Goal: Entertainment & Leisure: Browse casually

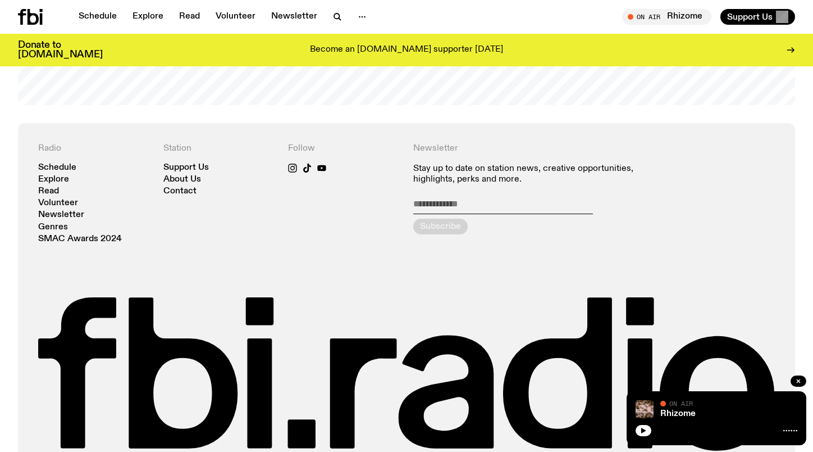
scroll to position [2460, 0]
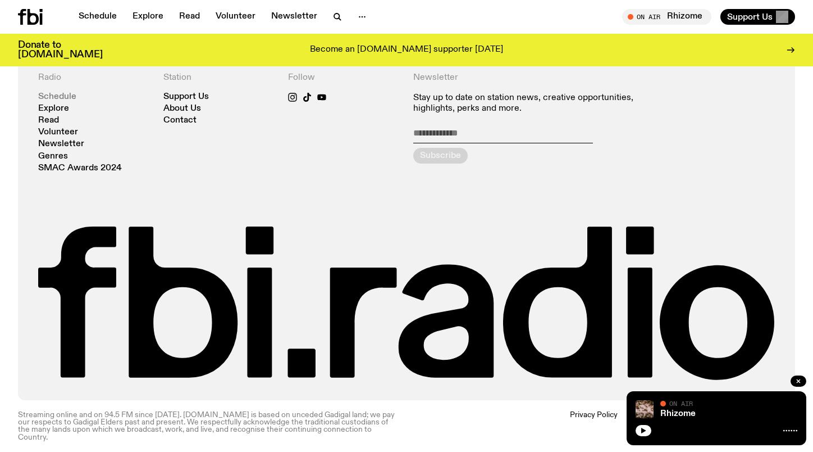
click at [70, 96] on link "Schedule" at bounding box center [57, 97] width 38 height 8
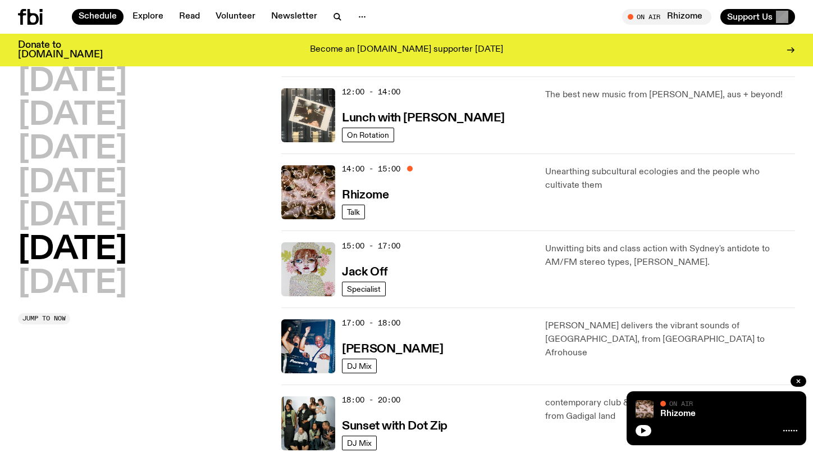
scroll to position [407, 0]
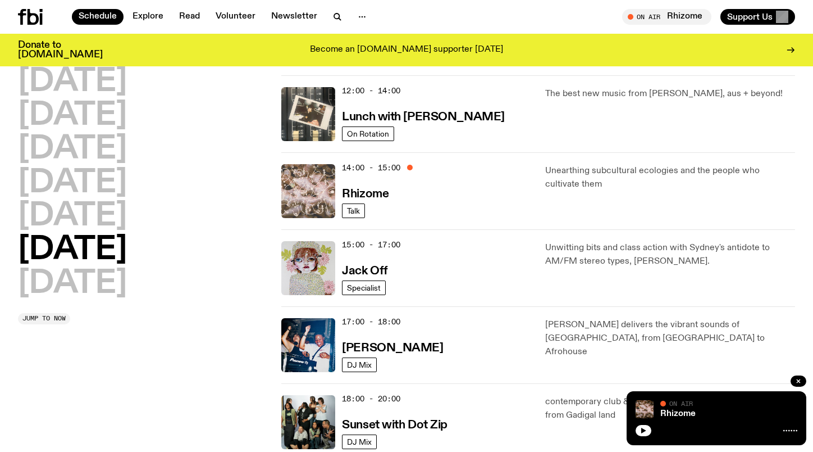
click at [328, 188] on img at bounding box center [308, 191] width 54 height 54
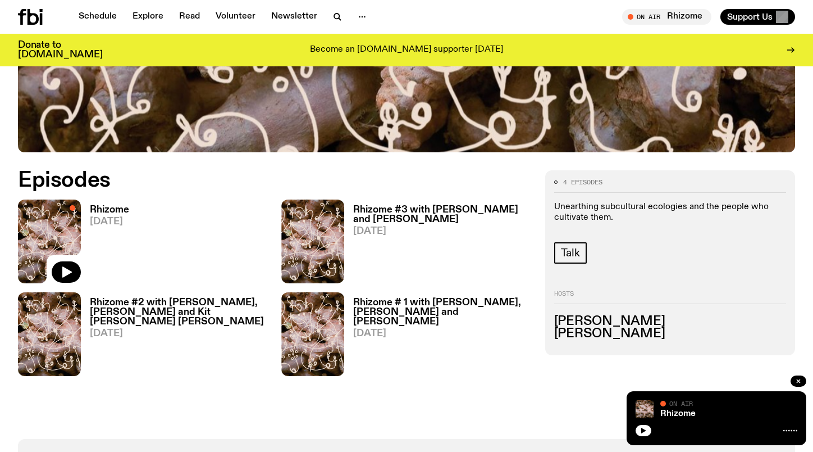
scroll to position [449, 0]
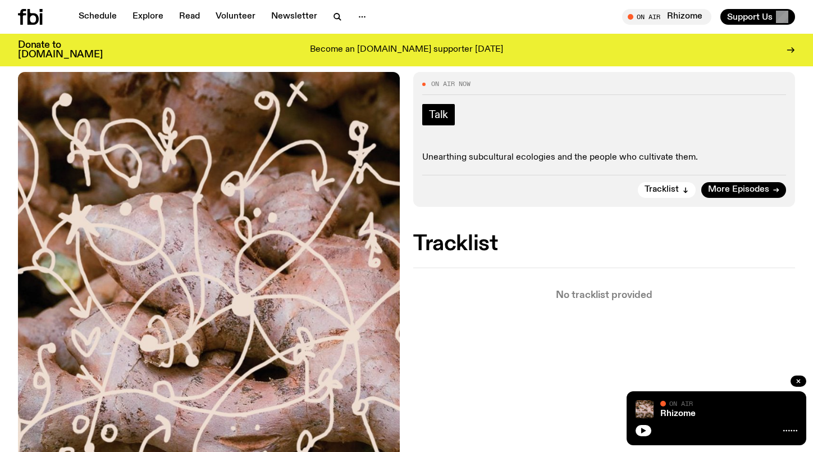
scroll to position [152, 0]
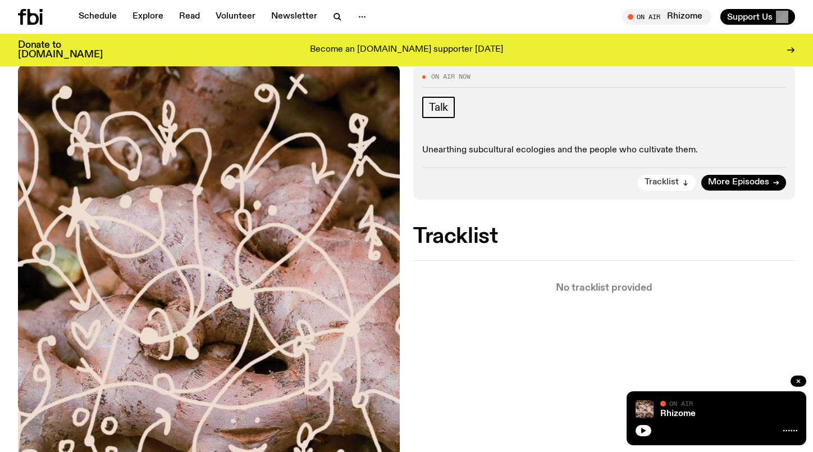
click at [666, 180] on span "Tracklist" at bounding box center [662, 182] width 34 height 8
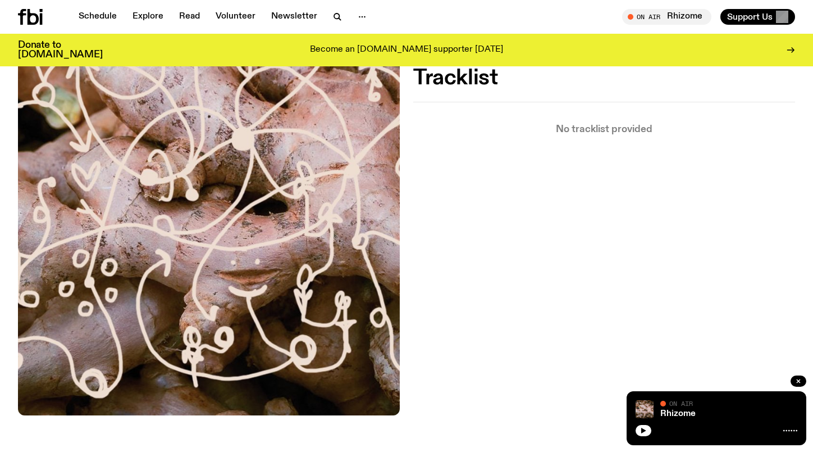
scroll to position [312, 0]
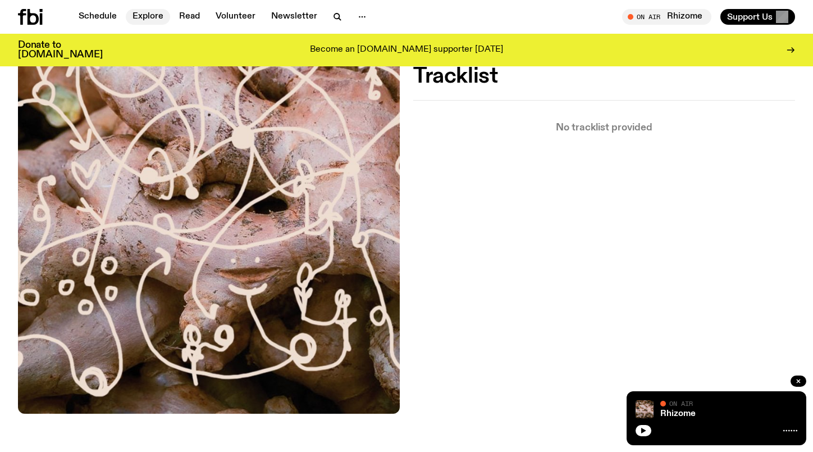
click at [149, 17] on link "Explore" at bounding box center [148, 17] width 44 height 16
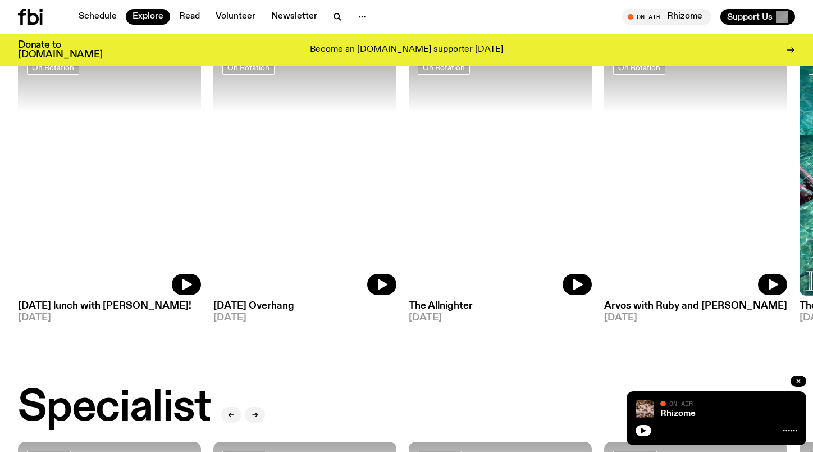
scroll to position [494, 0]
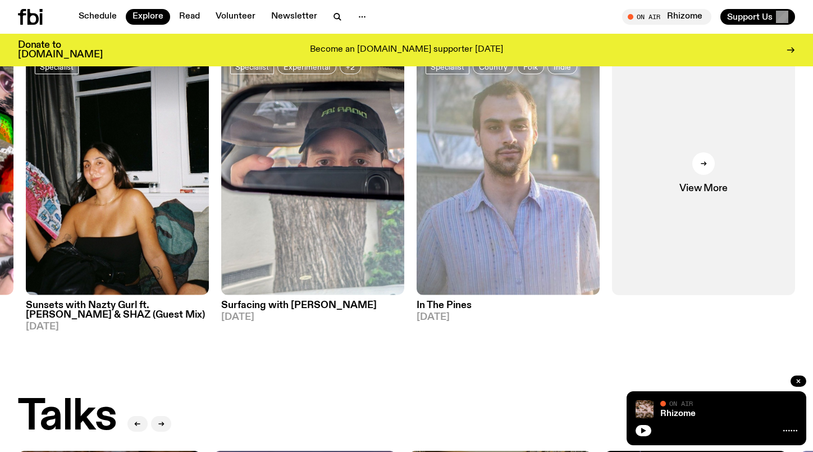
scroll to position [889, 0]
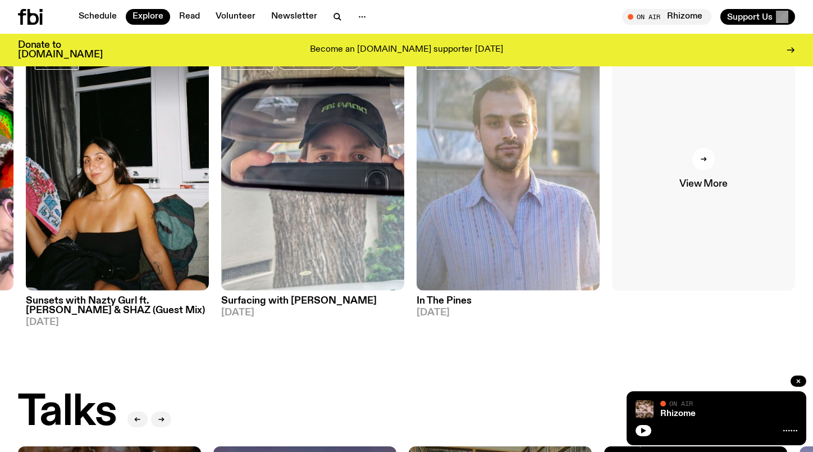
click at [706, 156] on icon at bounding box center [704, 159] width 7 height 7
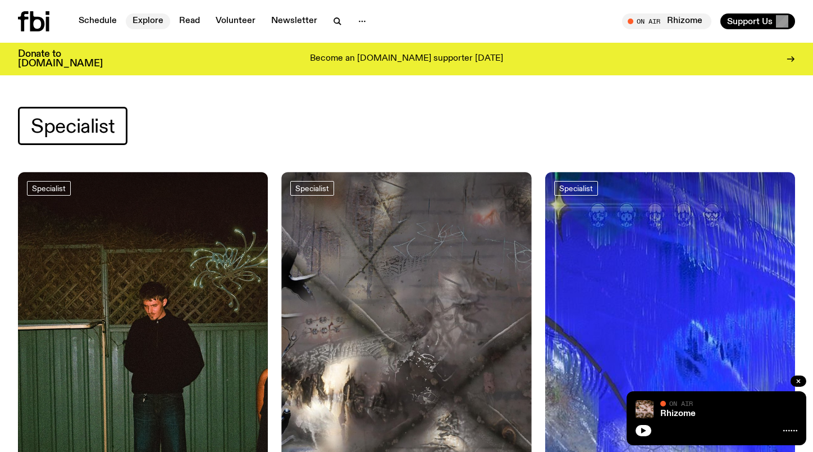
click at [151, 20] on link "Explore" at bounding box center [148, 21] width 44 height 16
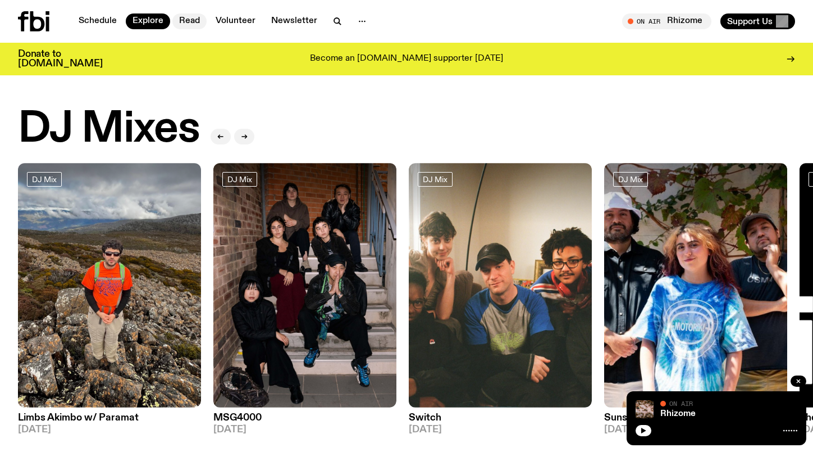
click at [192, 21] on link "Read" at bounding box center [189, 21] width 34 height 16
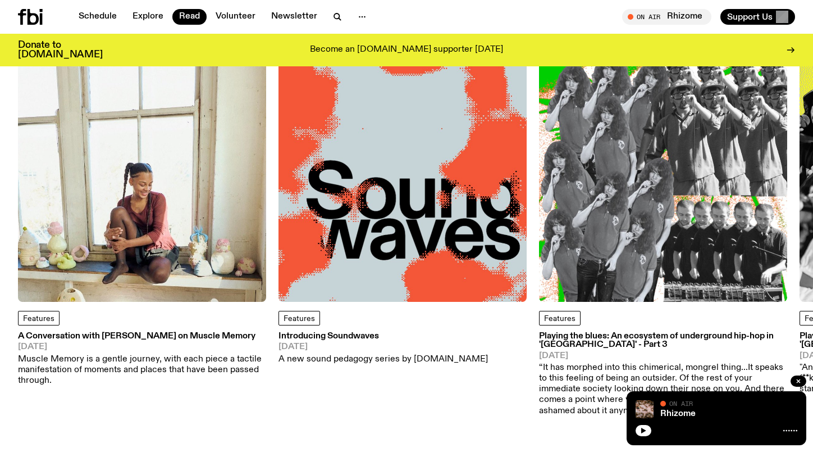
scroll to position [6, 0]
